Goal: Find specific page/section: Find specific page/section

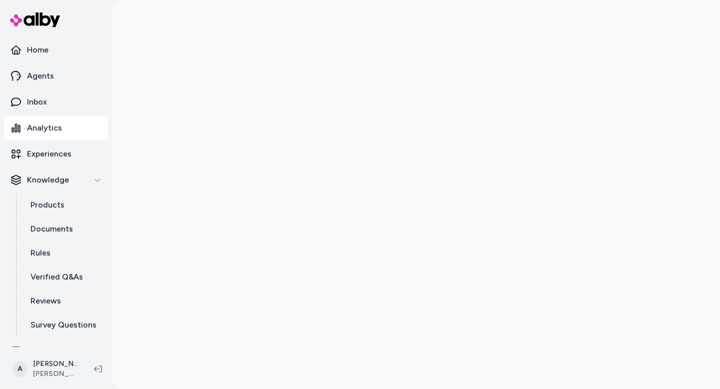
click at [59, 372] on html "Home Agents Inbox Analytics Experiences Knowledge Products Documents Rules Veri…" at bounding box center [360, 194] width 720 height 389
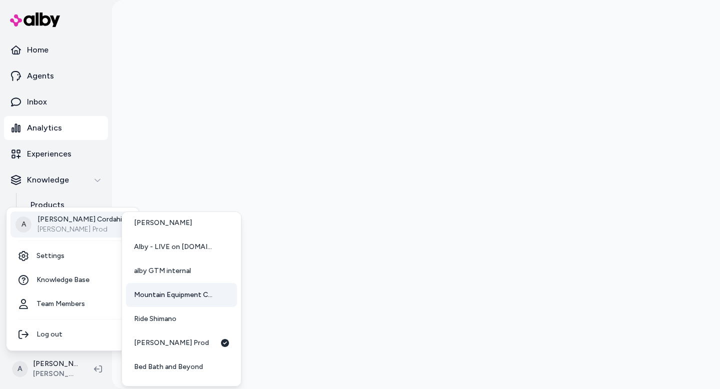
scroll to position [74, 0]
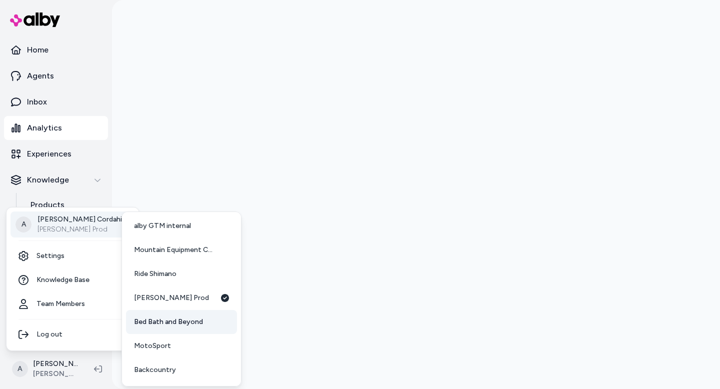
click at [178, 322] on span "Bed Bath and Beyond" at bounding box center [168, 322] width 69 height 10
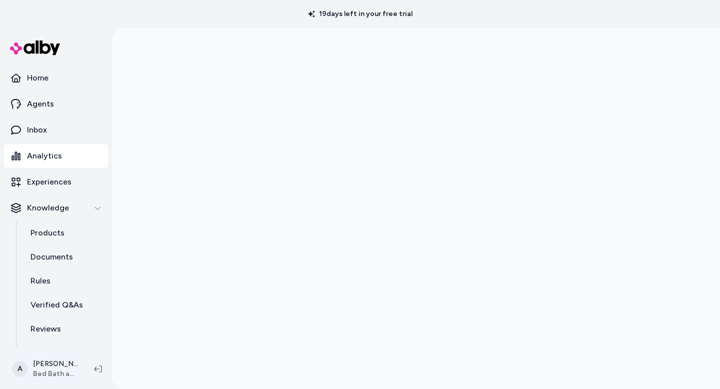
click at [52, 364] on html "19 days left in your free trial Home Agents Inbox Analytics Experiences Knowled…" at bounding box center [360, 194] width 720 height 389
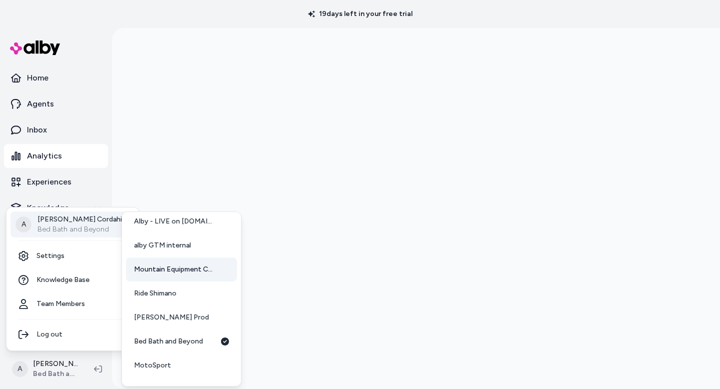
scroll to position [65, 0]
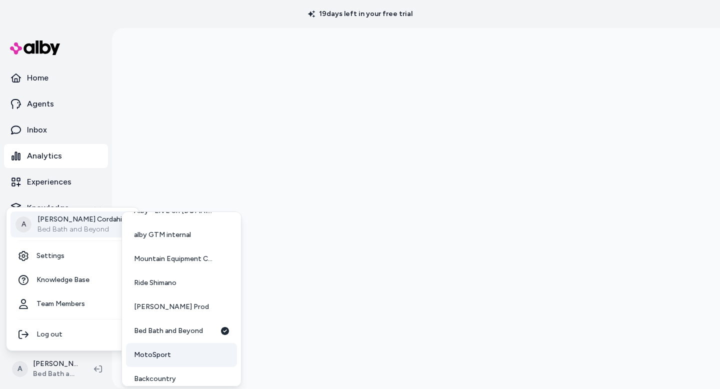
click at [188, 358] on link "MotoSport" at bounding box center [181, 355] width 111 height 24
